Goal: Information Seeking & Learning: Check status

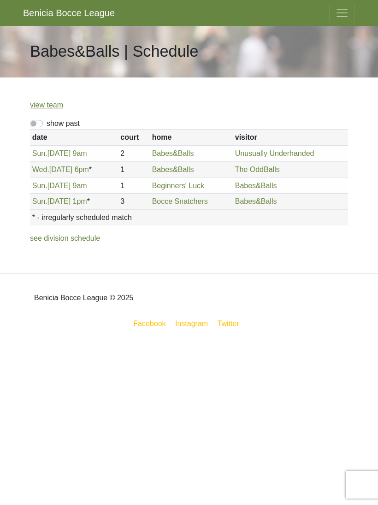
click at [346, 12] on span "Toggle navigation" at bounding box center [343, 13] width 14 height 14
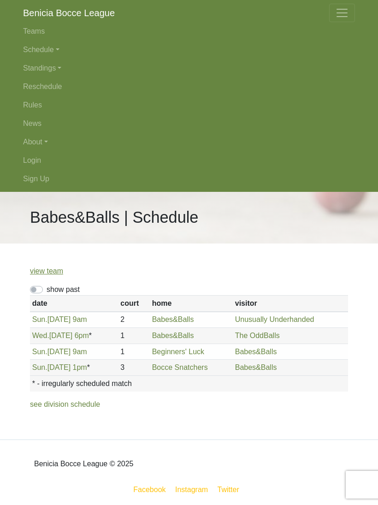
click at [34, 167] on link "Login" at bounding box center [189, 160] width 332 height 18
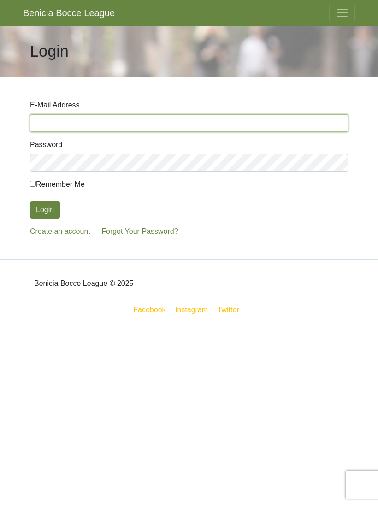
type input "janelmkoutz@gmail.com"
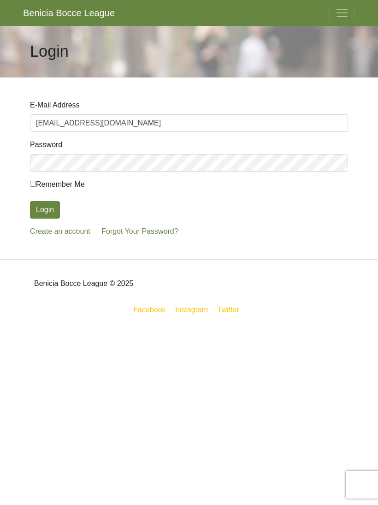
click at [45, 210] on button "Login" at bounding box center [45, 210] width 30 height 18
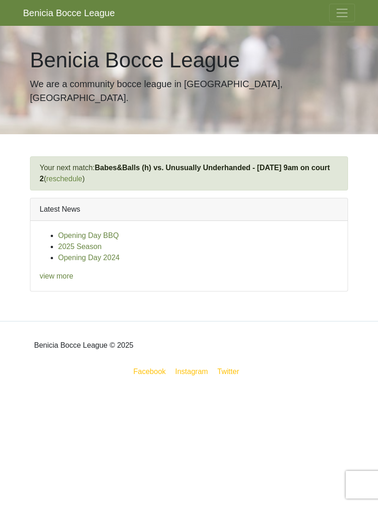
click at [336, 17] on span "Toggle navigation" at bounding box center [343, 13] width 14 height 14
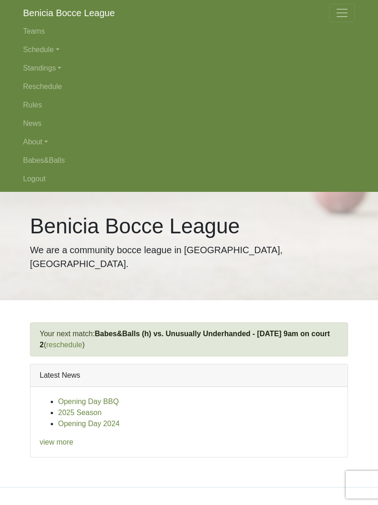
click at [48, 70] on link "Standings" at bounding box center [189, 68] width 332 height 18
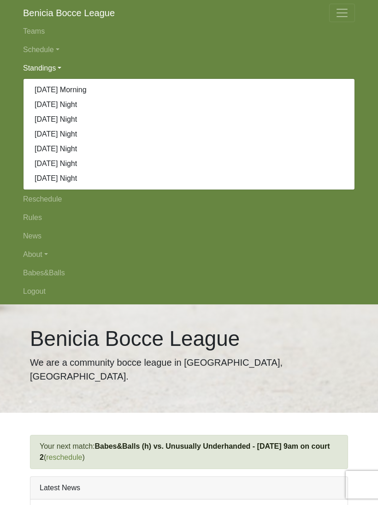
click at [76, 90] on link "[DATE] Morning" at bounding box center [189, 90] width 331 height 15
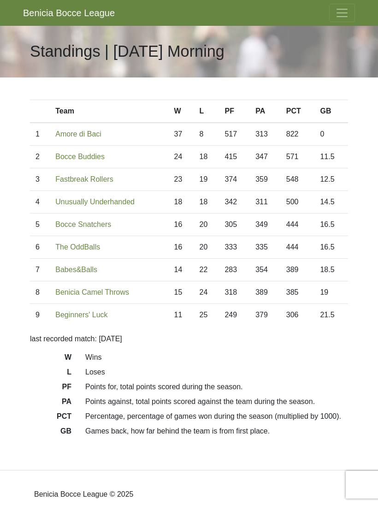
click at [342, 16] on span "Toggle navigation" at bounding box center [343, 13] width 14 height 14
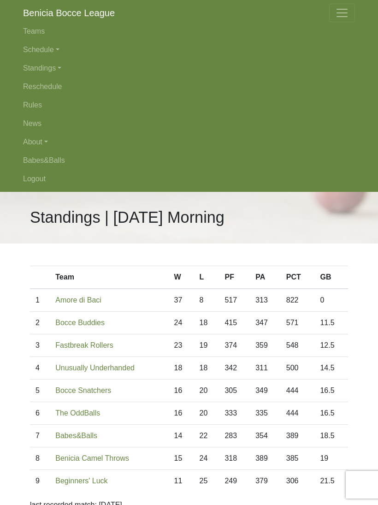
click at [46, 51] on link "Schedule" at bounding box center [189, 50] width 332 height 18
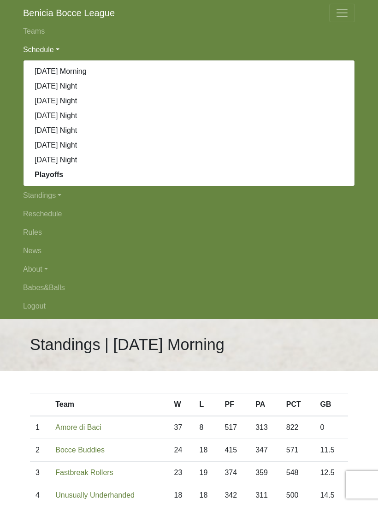
click at [81, 71] on link "[DATE] Morning" at bounding box center [189, 71] width 331 height 15
